Goal: Connect with others: Connect with others

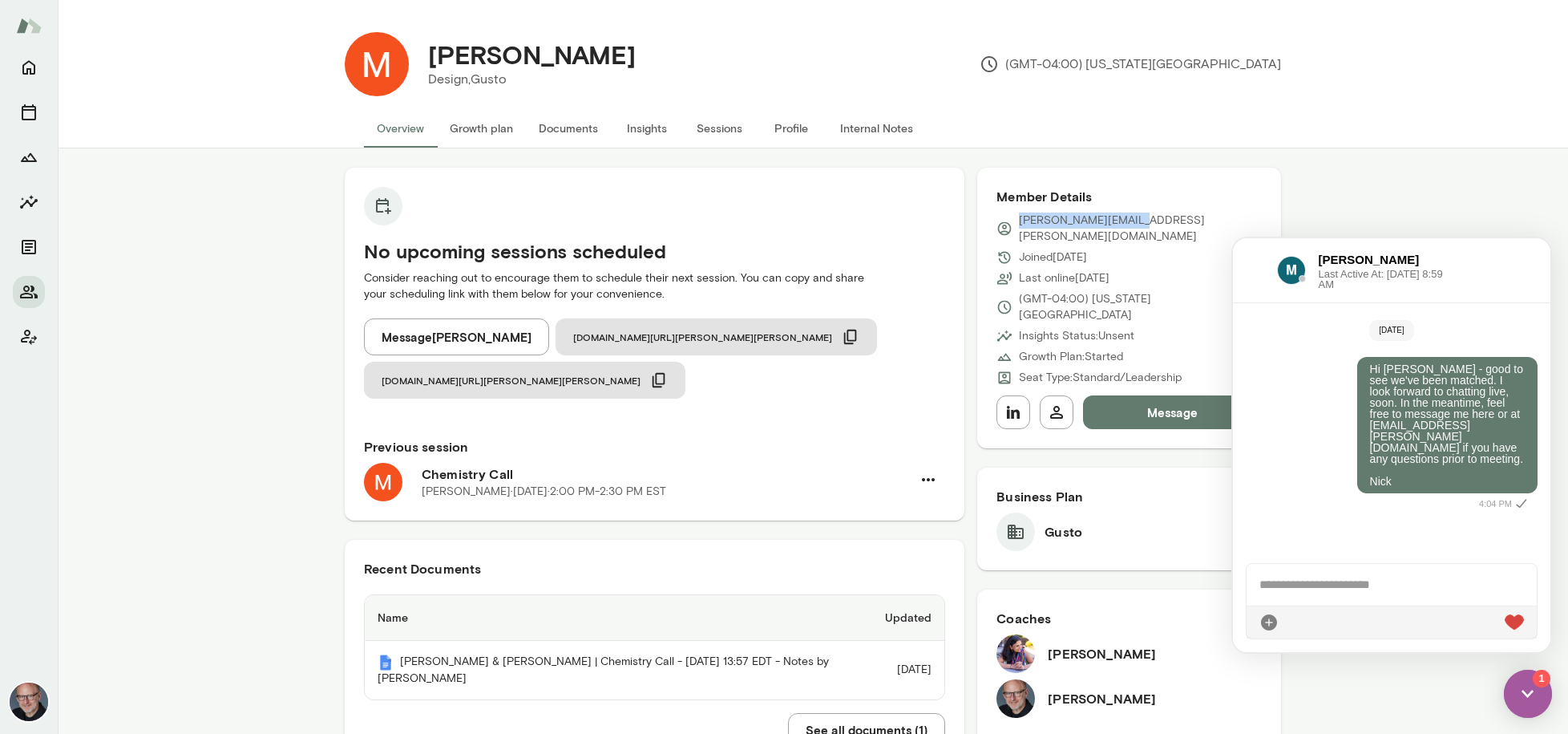
scroll to position [166, 0]
click at [22, 62] on icon "Home" at bounding box center [29, 68] width 20 height 20
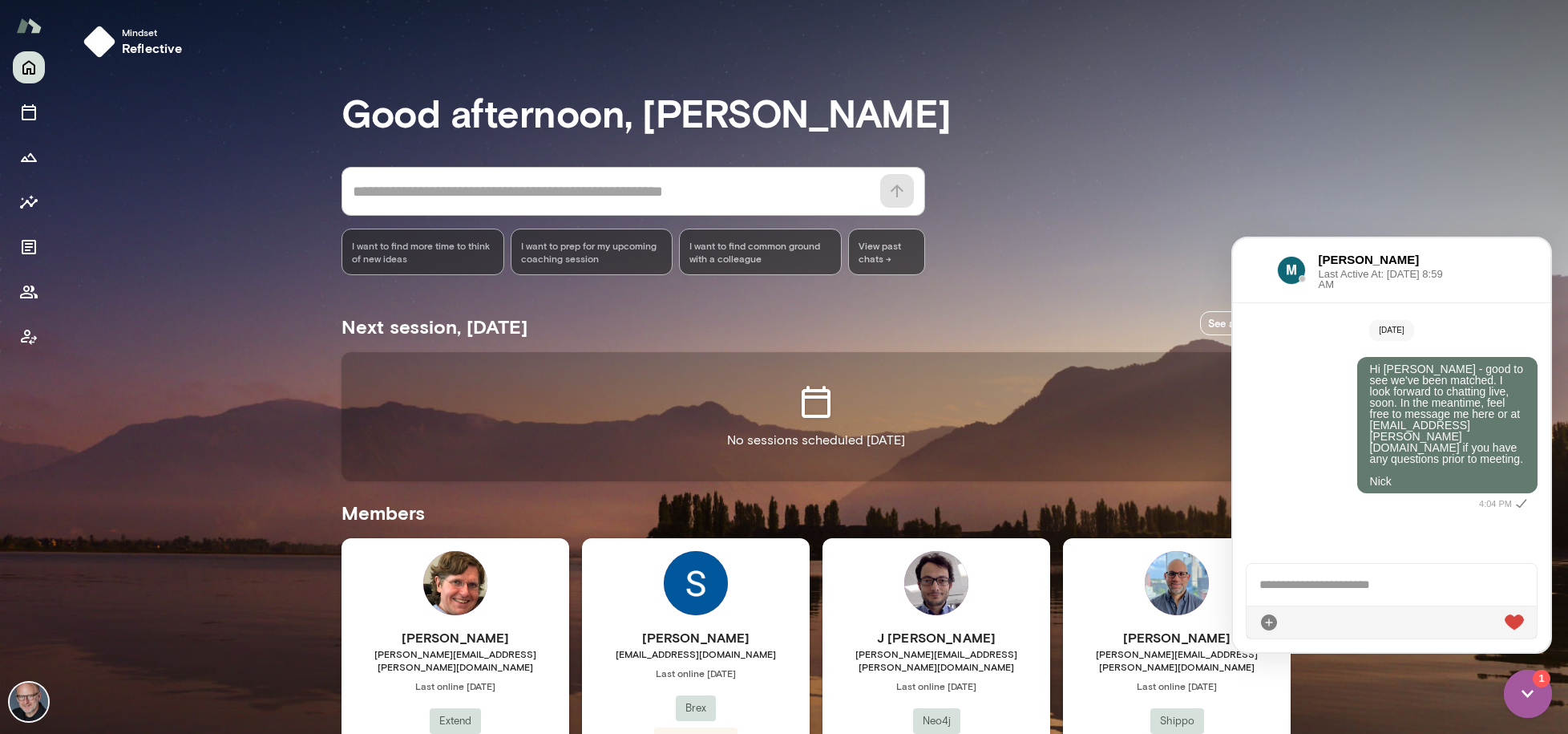
click at [1519, 683] on img at bounding box center [1528, 693] width 48 height 48
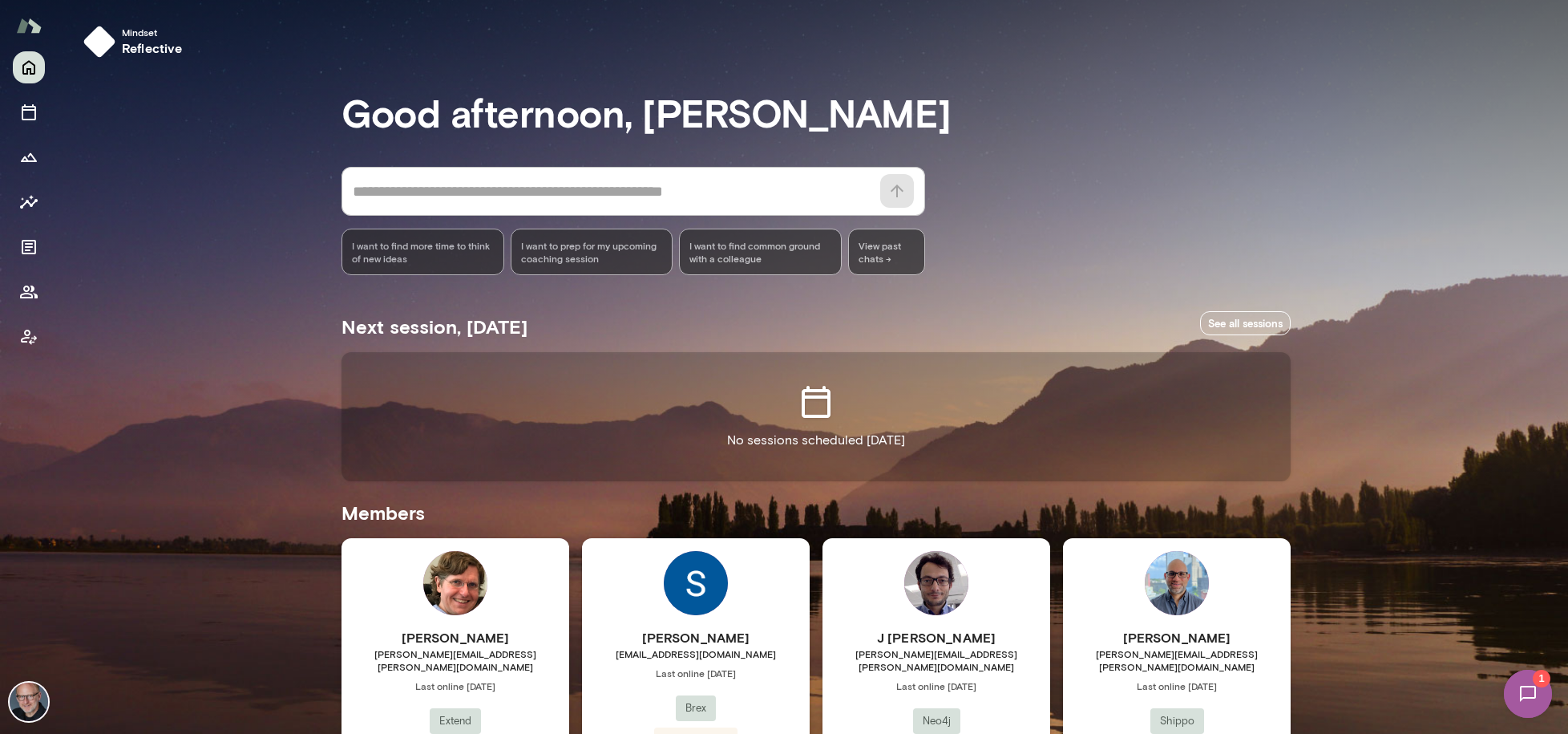
click at [1519, 684] on img at bounding box center [1529, 694] width 66 height 66
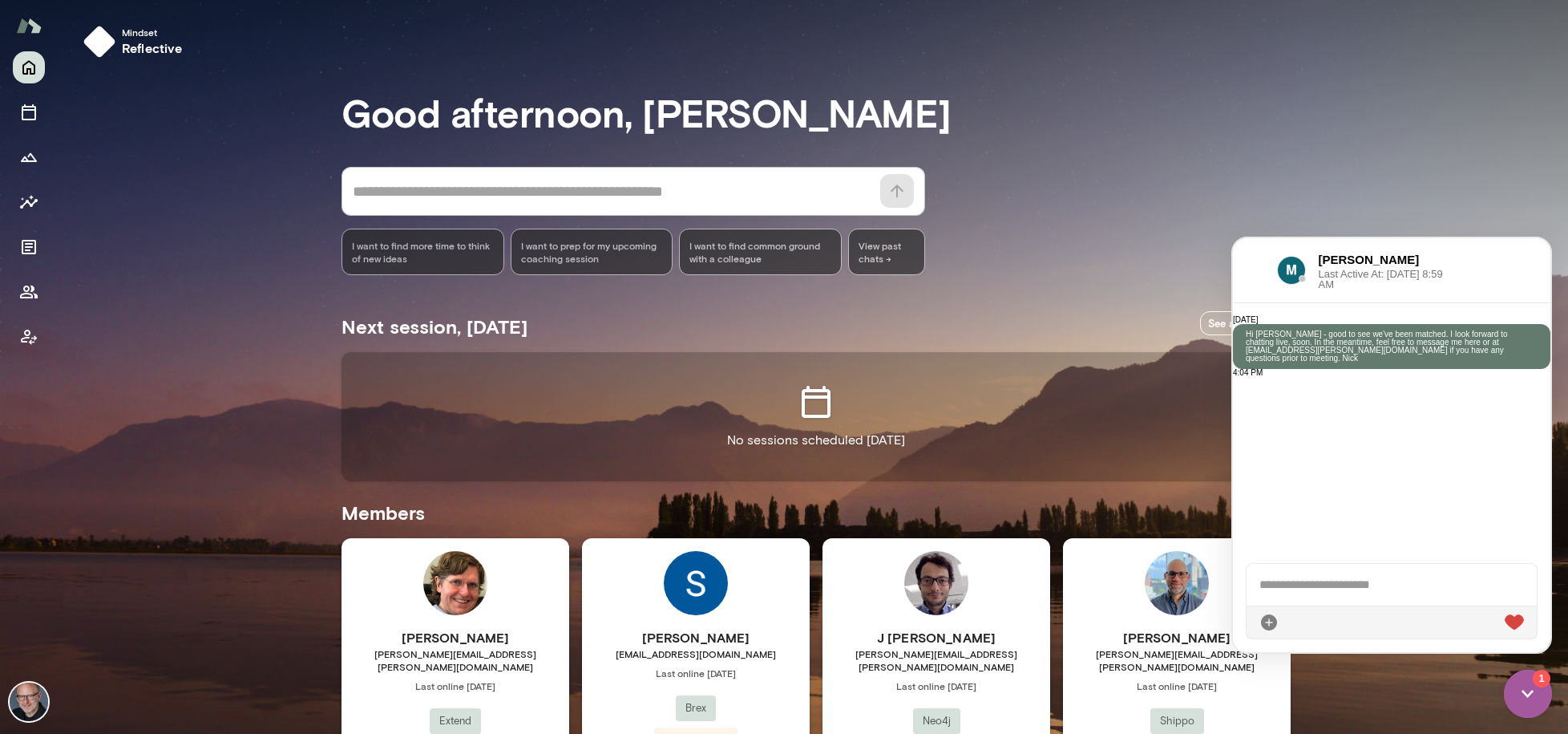
click at [1258, 274] on div at bounding box center [1256, 270] width 19 height 20
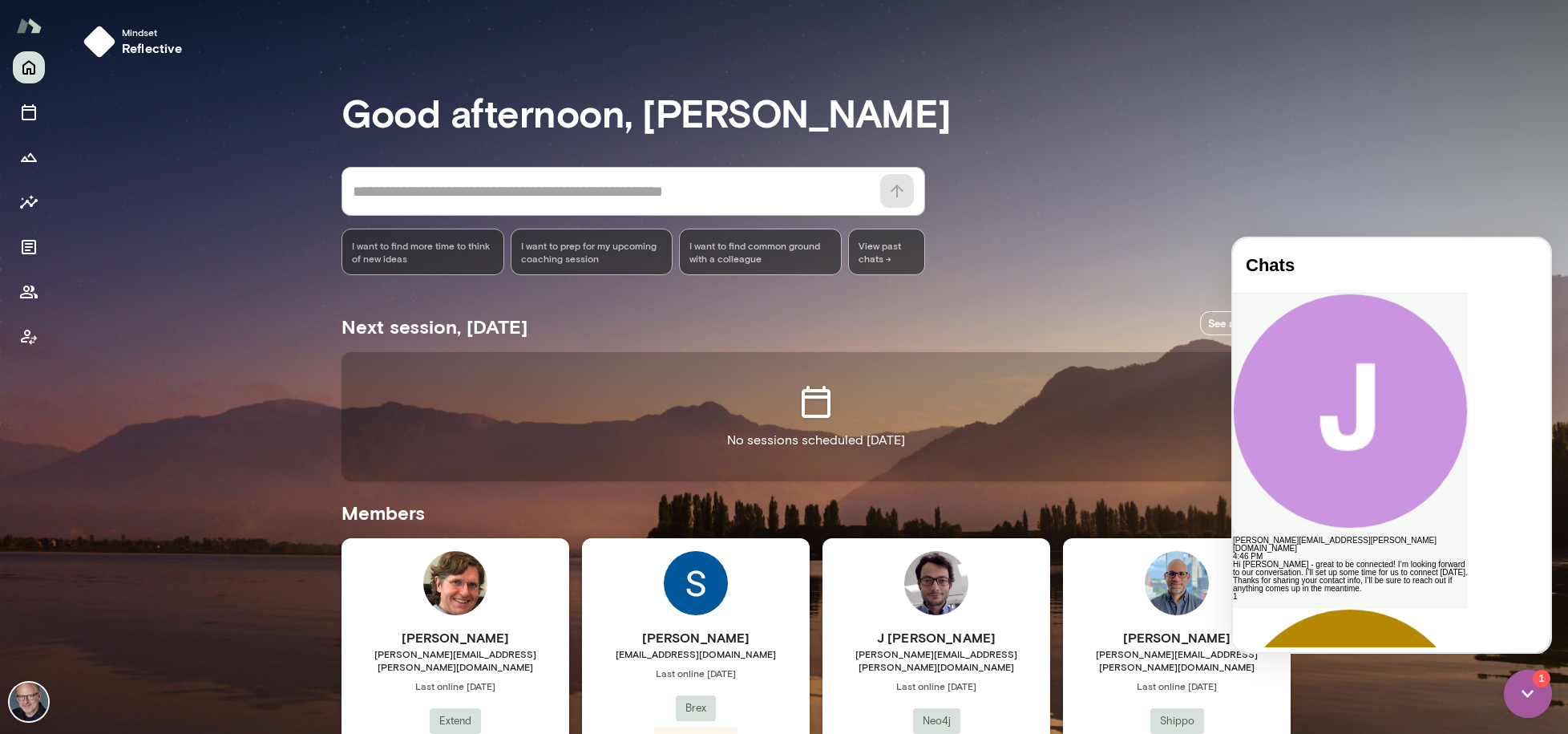
click at [1357, 560] on div "Hi [PERSON_NAME] - great to be connected! I’m looking forward to our conversati…" at bounding box center [1350, 576] width 235 height 32
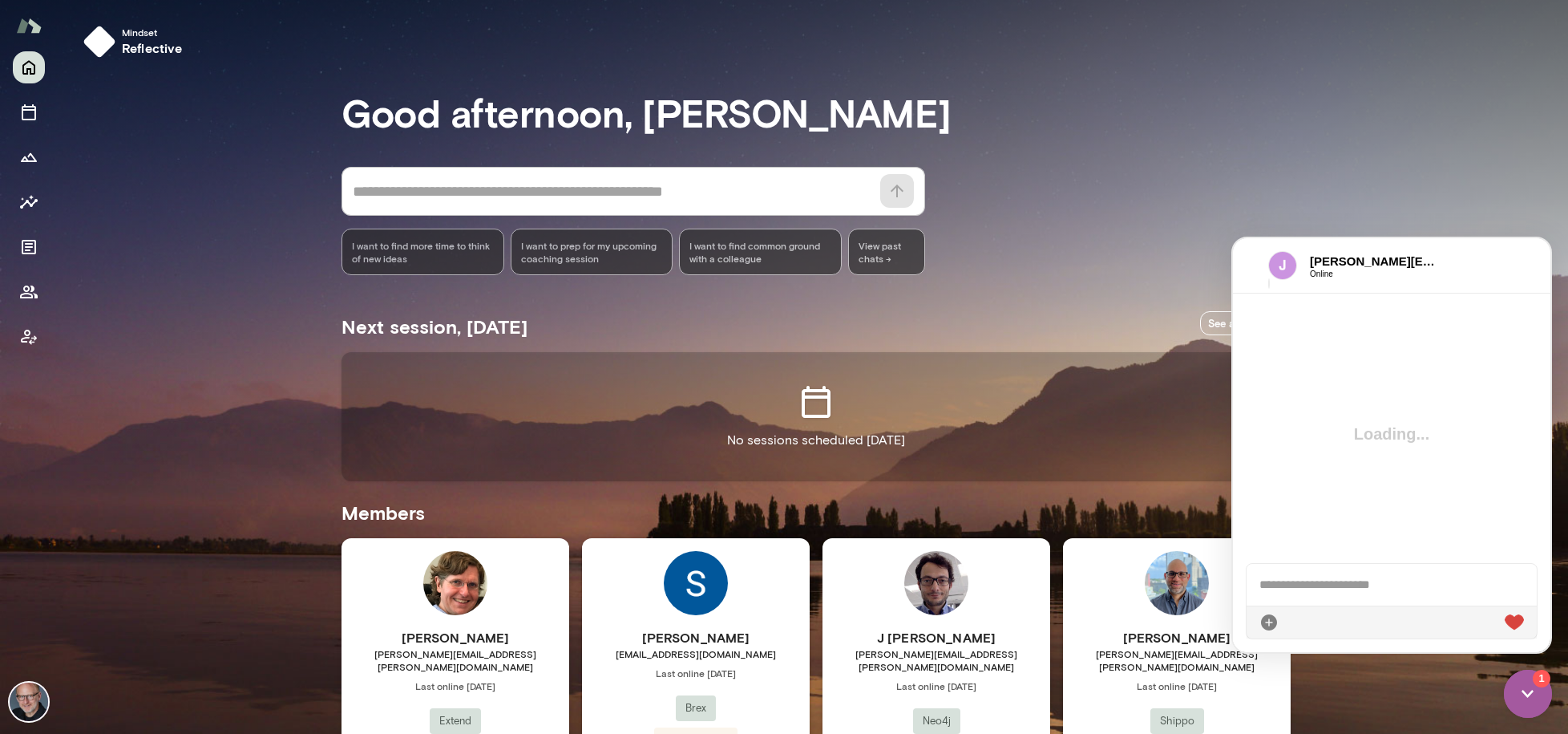
scroll to position [127, 0]
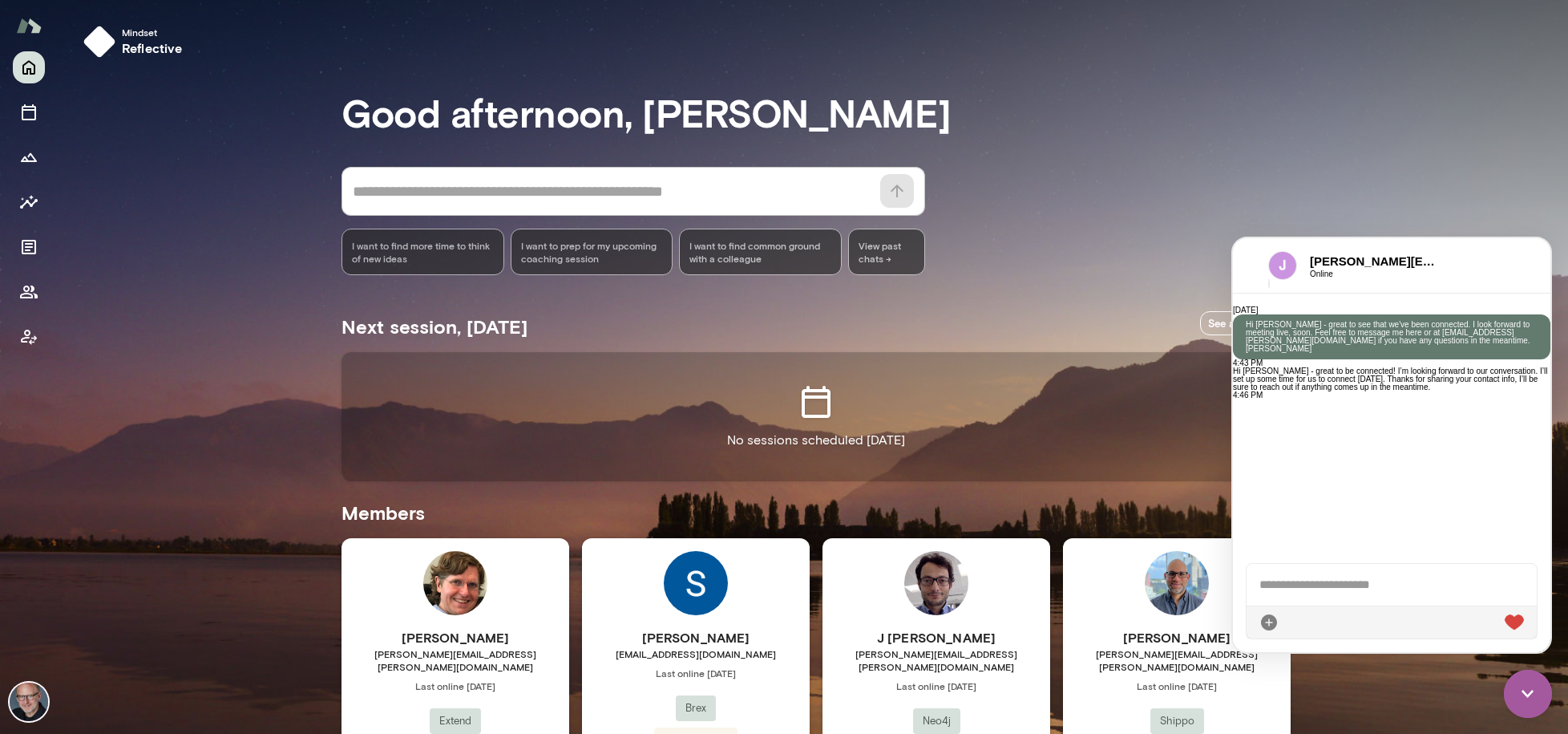
click at [1324, 589] on div at bounding box center [1392, 585] width 290 height 41
click at [1524, 622] on icon at bounding box center [1524, 622] width 0 height 0
